Goal: Task Accomplishment & Management: Complete application form

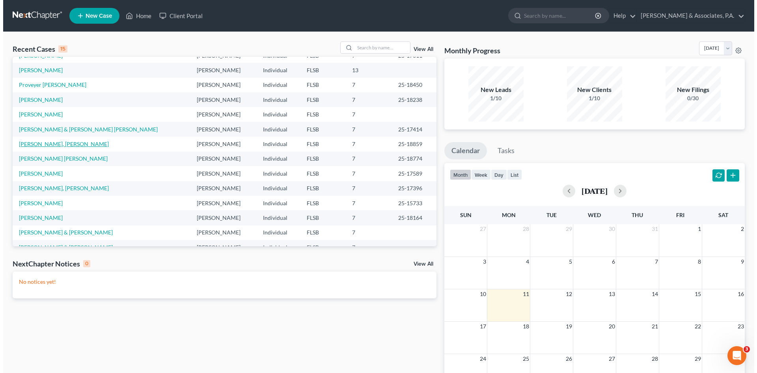
scroll to position [54, 0]
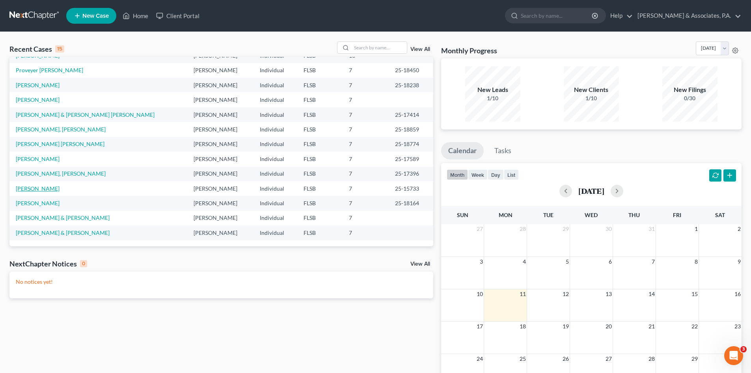
click at [36, 187] on link "[PERSON_NAME]" at bounding box center [38, 188] width 44 height 7
select select "2"
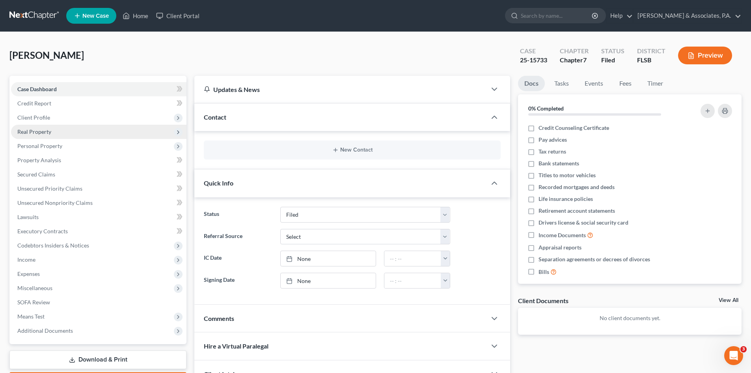
click at [29, 134] on span "Real Property" at bounding box center [34, 131] width 34 height 7
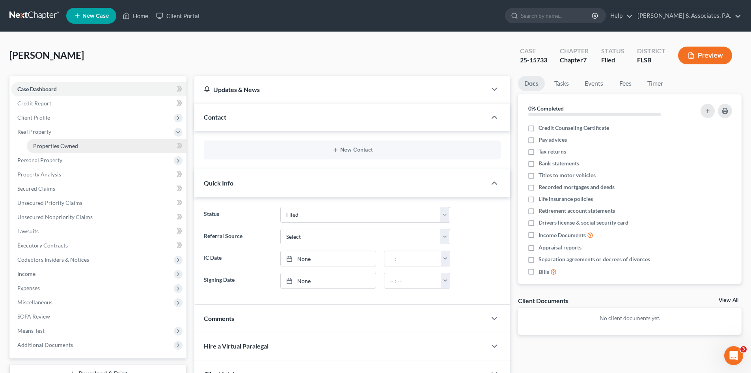
click at [56, 147] on span "Properties Owned" at bounding box center [55, 145] width 45 height 7
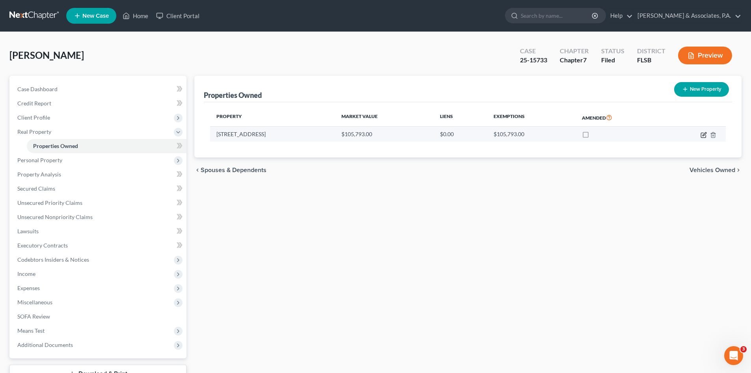
click at [704, 135] on icon "button" at bounding box center [703, 135] width 6 height 6
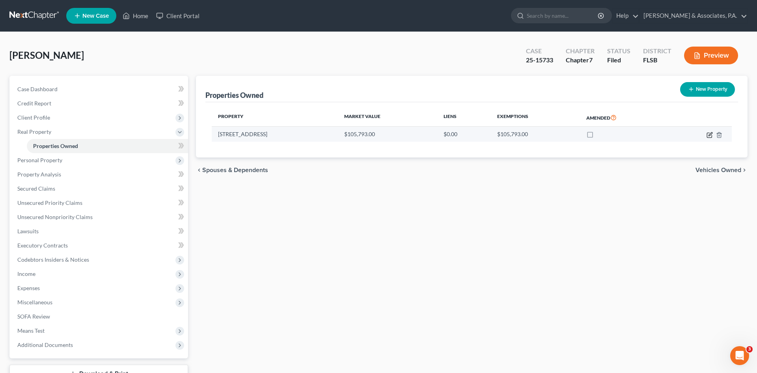
select select "9"
select select "3"
select select "0"
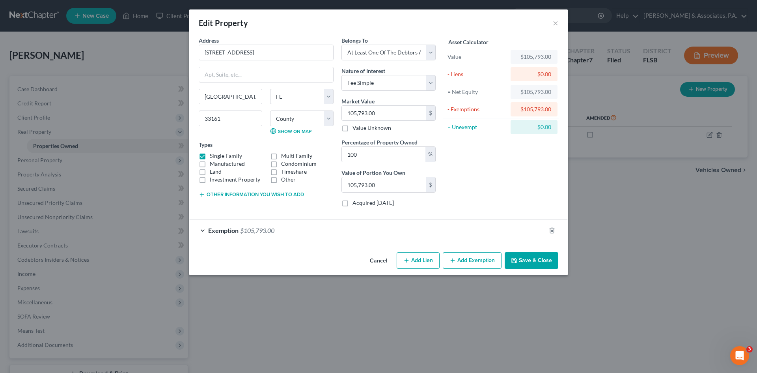
click at [296, 232] on div "Exemption $105,793.00" at bounding box center [367, 230] width 356 height 21
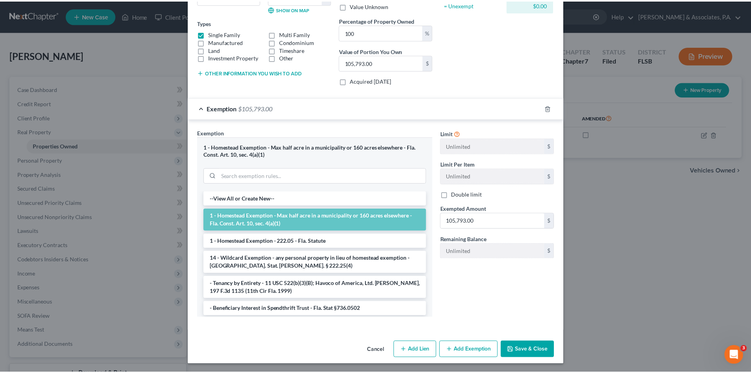
scroll to position [123, 0]
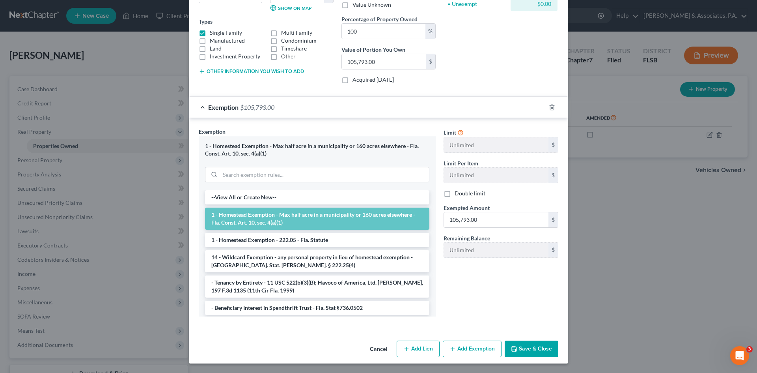
click at [375, 348] on button "Cancel" at bounding box center [378, 349] width 30 height 16
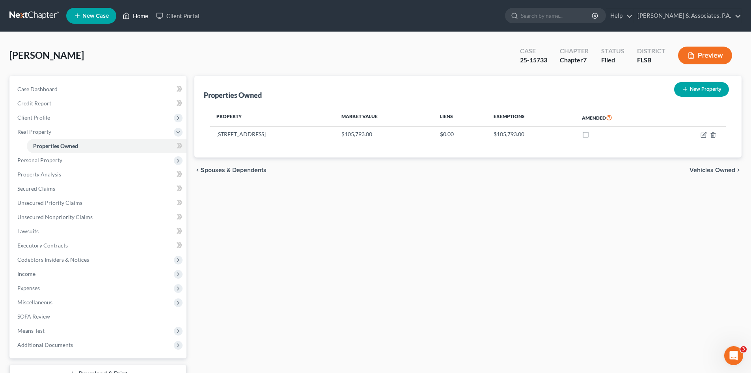
click at [140, 17] on link "Home" at bounding box center [136, 16] width 34 height 14
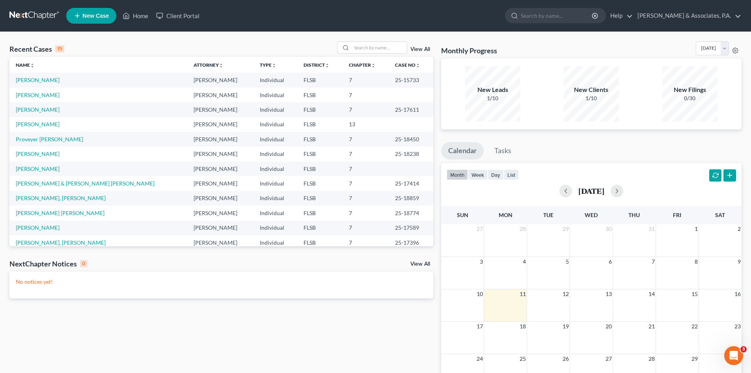
click at [319, 15] on ul "New Case Home Client Portal - No Result - See all results Or Press Enter... Hel…" at bounding box center [403, 16] width 675 height 20
